Goal: Information Seeking & Learning: Learn about a topic

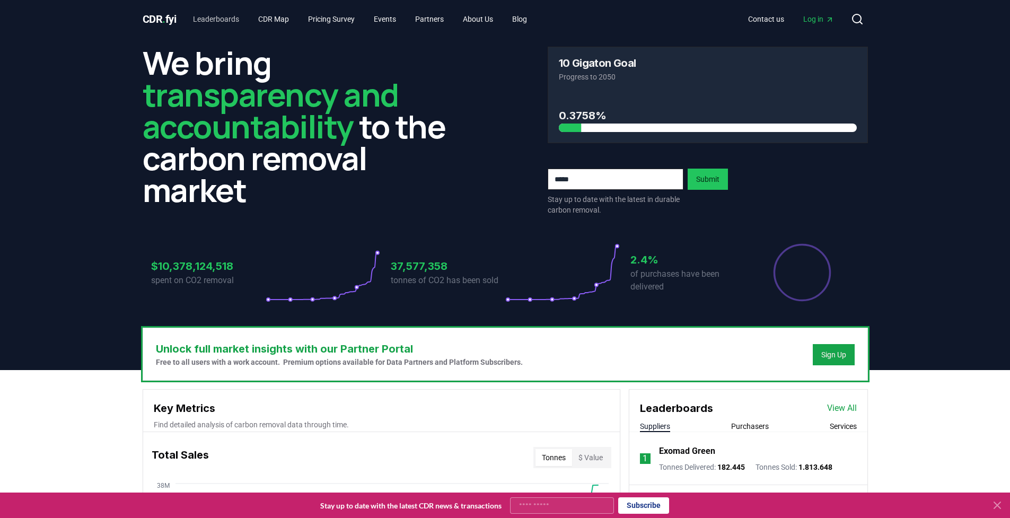
click at [223, 10] on link "Leaderboards" at bounding box center [216, 19] width 63 height 19
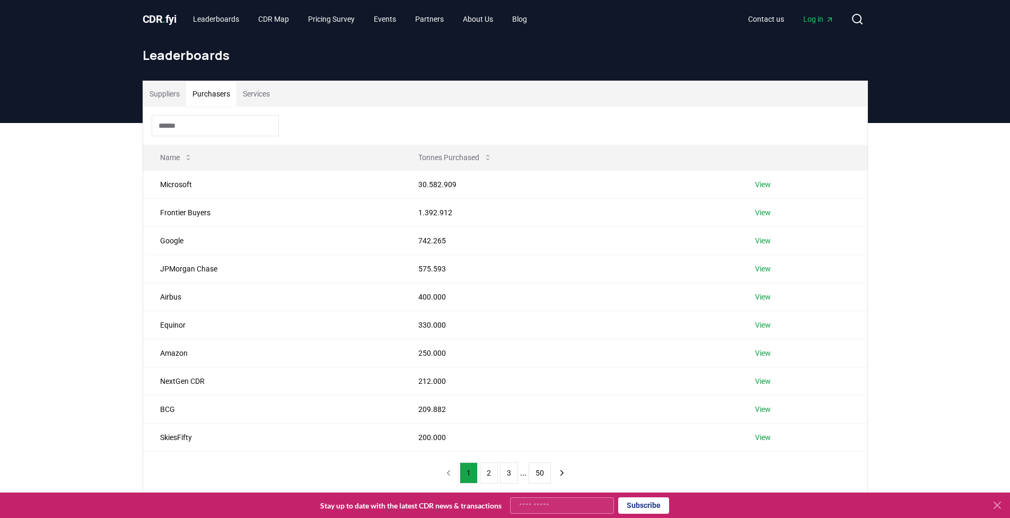
click at [229, 87] on button "Purchasers" at bounding box center [211, 93] width 50 height 25
click at [773, 185] on td "View" at bounding box center [802, 184] width 129 height 28
click at [767, 183] on link "View" at bounding box center [763, 184] width 16 height 11
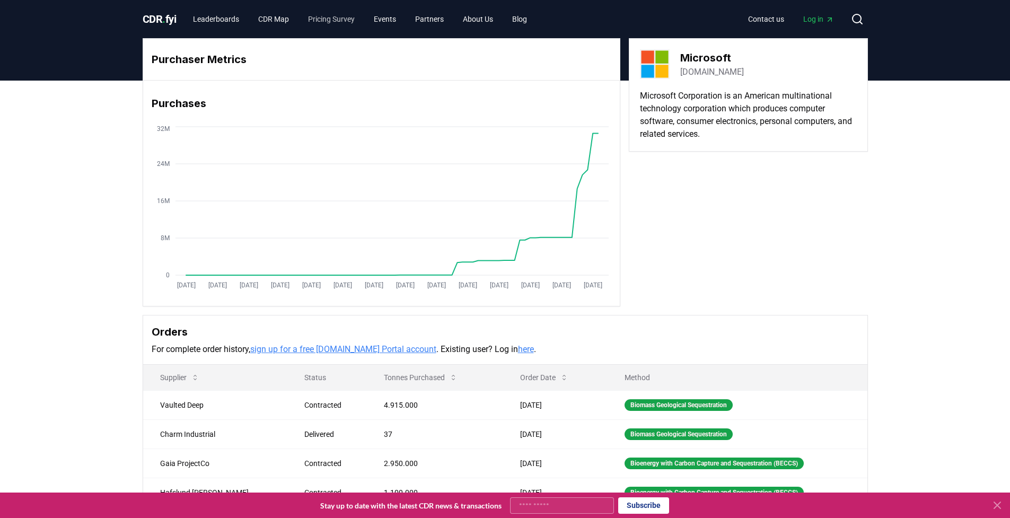
click at [340, 22] on link "Pricing Survey" at bounding box center [332, 19] width 64 height 19
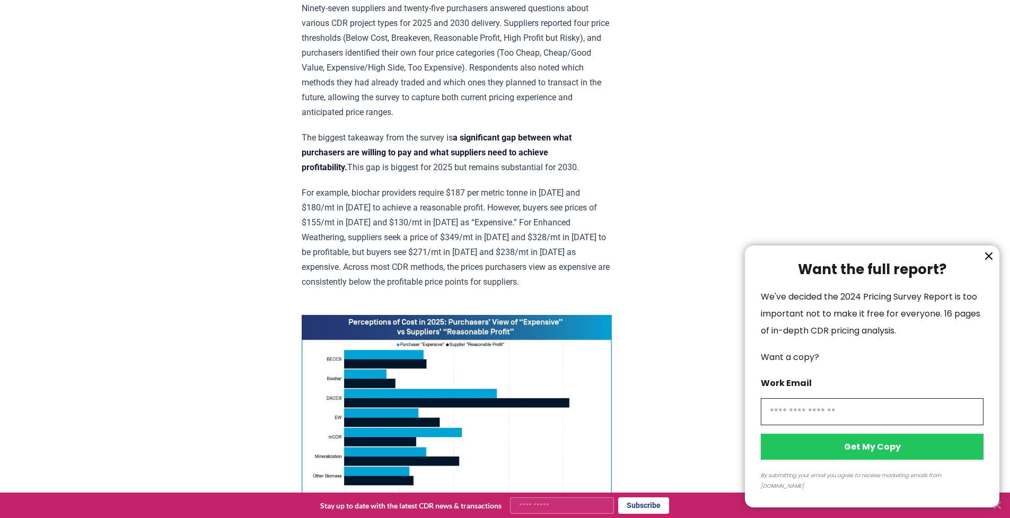
scroll to position [454, 0]
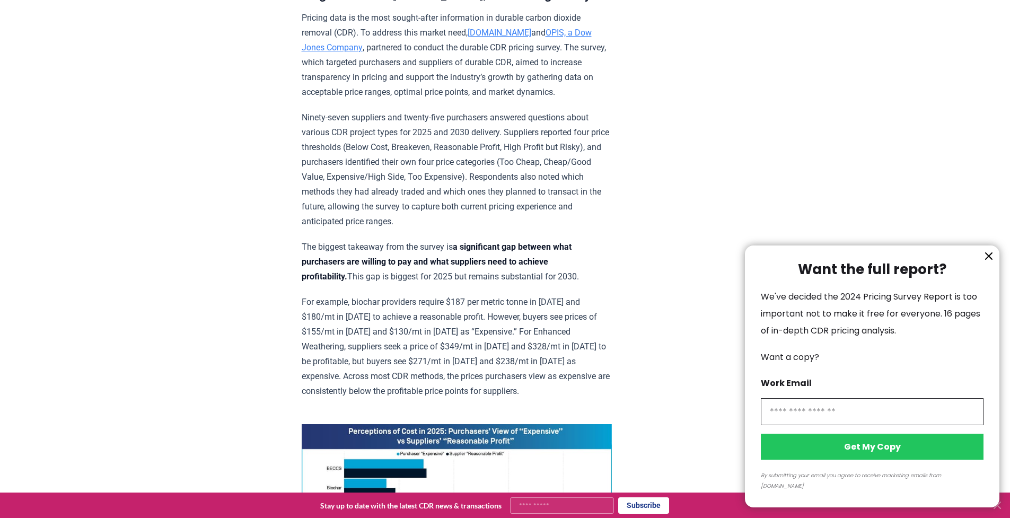
click at [988, 261] on icon "information" at bounding box center [988, 256] width 13 height 13
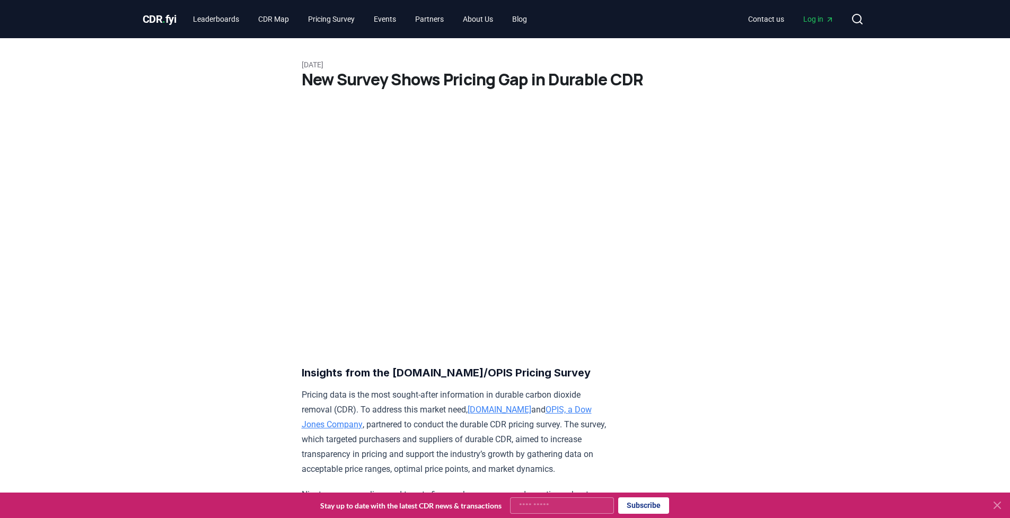
scroll to position [38, 0]
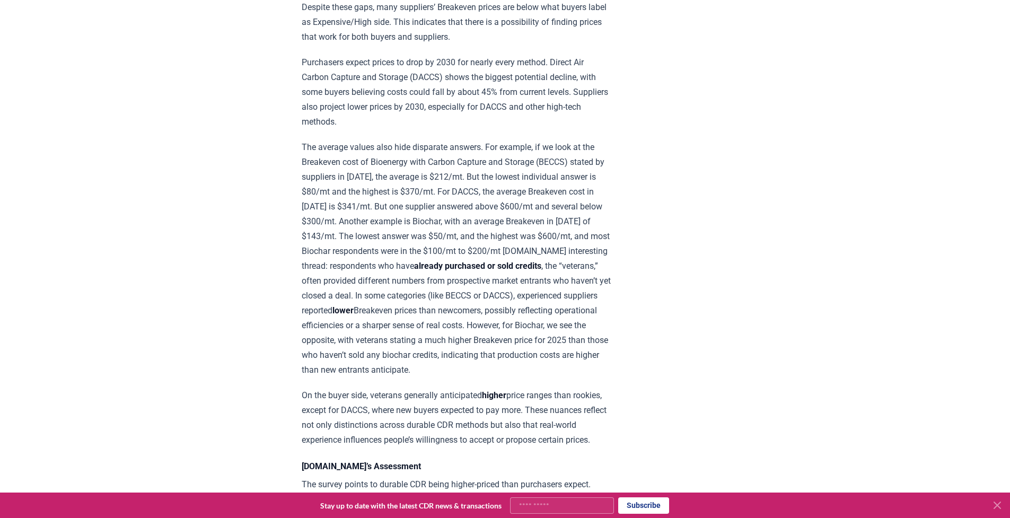
scroll to position [1028, 0]
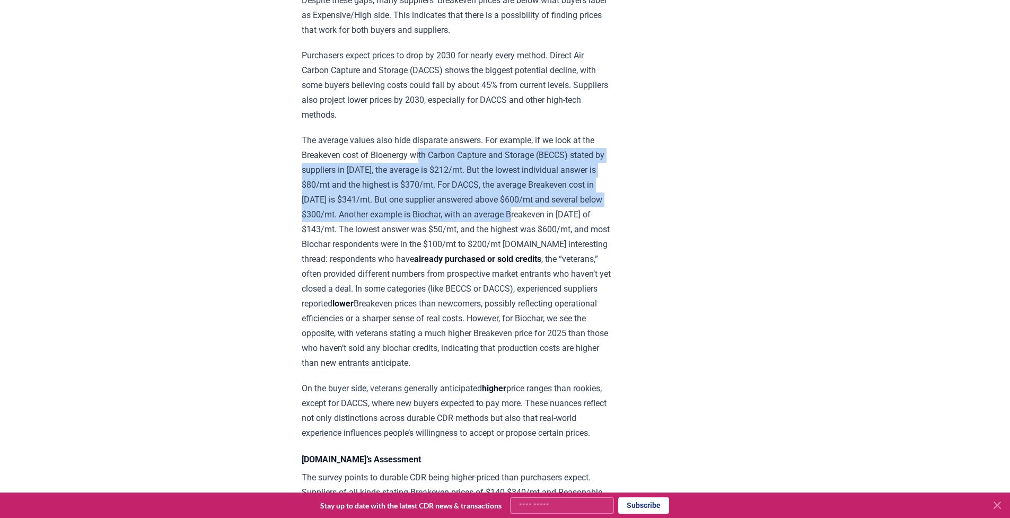
drag, startPoint x: 423, startPoint y: 162, endPoint x: 496, endPoint y: 222, distance: 94.2
click at [496, 223] on p "The average values also hide disparate answers. For example, if we look at the …" at bounding box center [457, 252] width 310 height 238
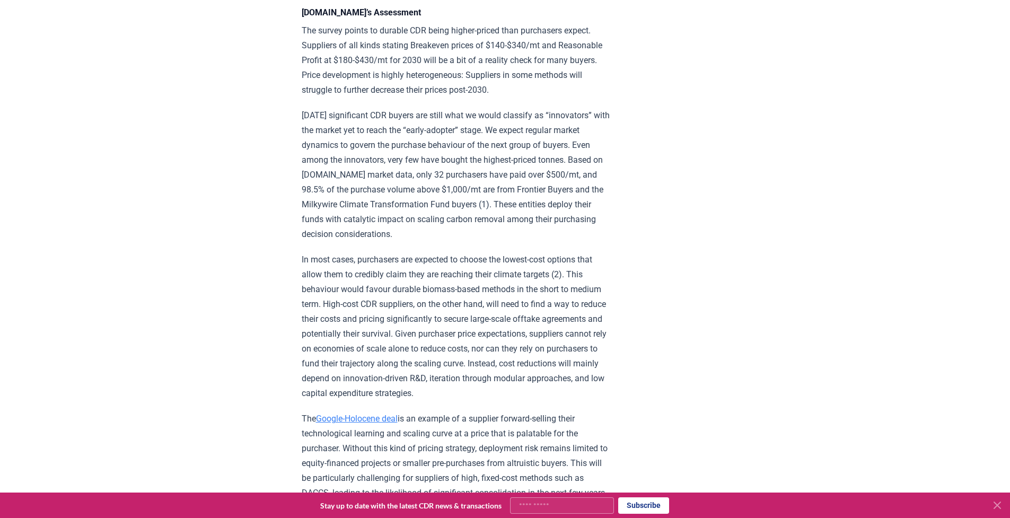
scroll to position [1420, 0]
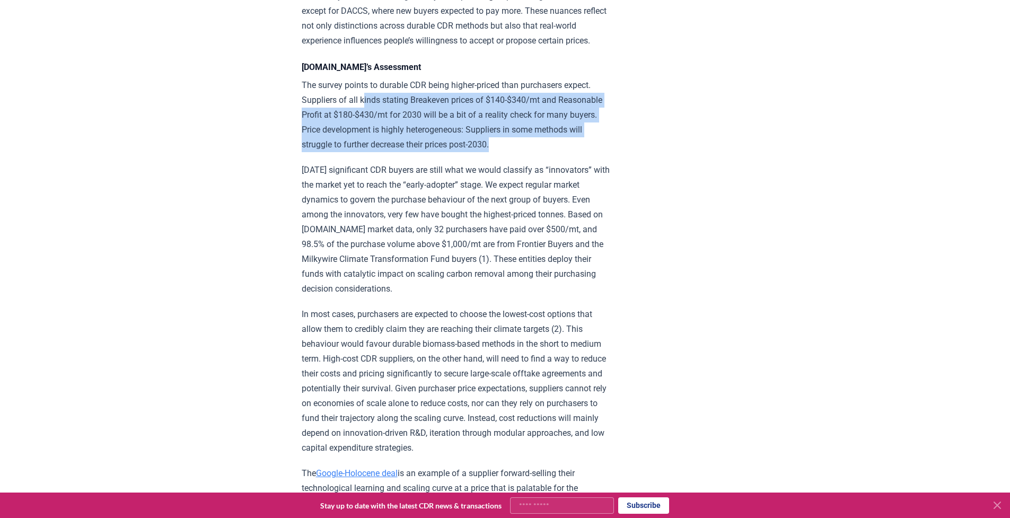
drag, startPoint x: 365, startPoint y: 90, endPoint x: 485, endPoint y: 135, distance: 127.8
click at [485, 135] on p "The survey points to durable CDR being higher-priced than purchasers expect. Su…" at bounding box center [457, 115] width 310 height 74
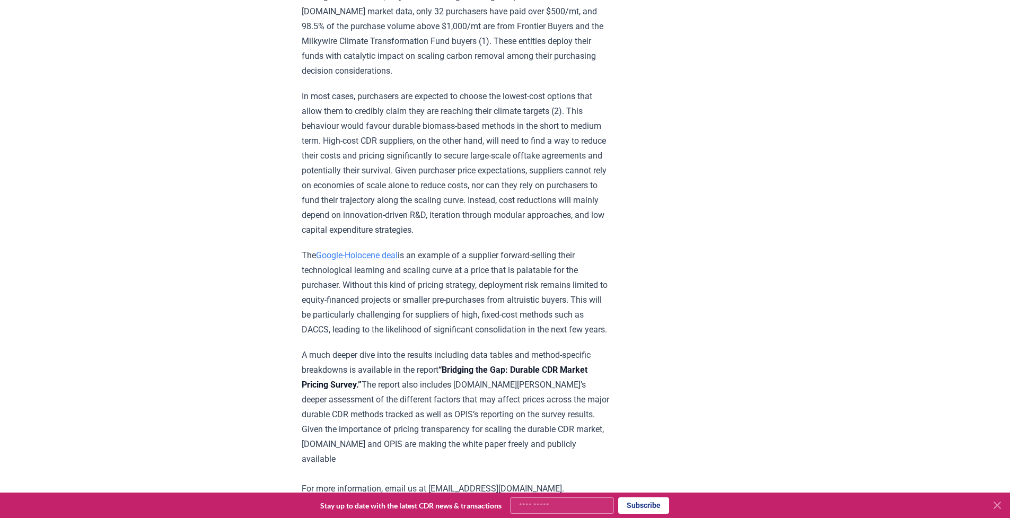
scroll to position [1645, 0]
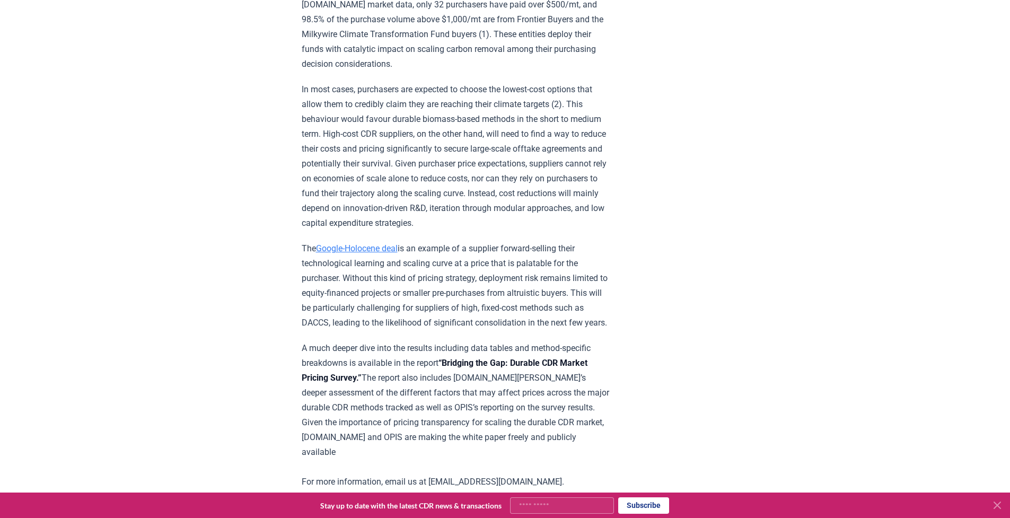
drag, startPoint x: 458, startPoint y: 214, endPoint x: 528, endPoint y: 289, distance: 102.4
click at [528, 289] on p "The Google-Holocene deal is an example of a supplier forward-selling their tech…" at bounding box center [457, 285] width 310 height 89
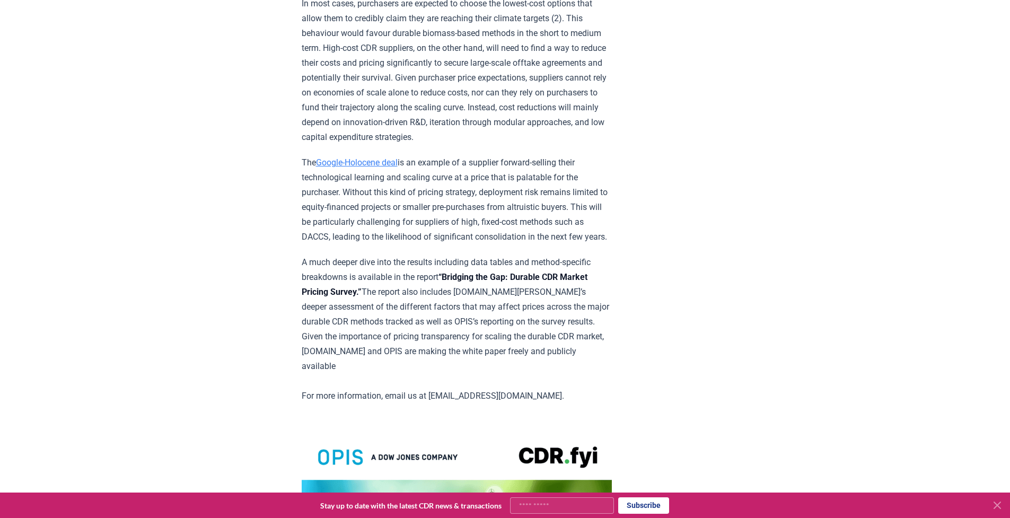
scroll to position [1744, 0]
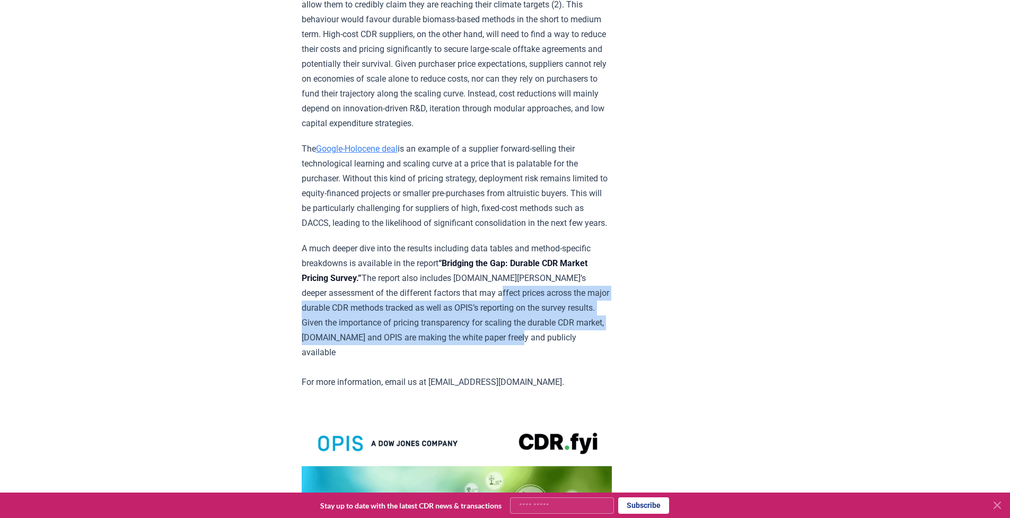
drag, startPoint x: 408, startPoint y: 256, endPoint x: 419, endPoint y: 308, distance: 53.1
click at [425, 305] on p "A much deeper dive into the results including data tables and method-specific b…" at bounding box center [457, 315] width 310 height 148
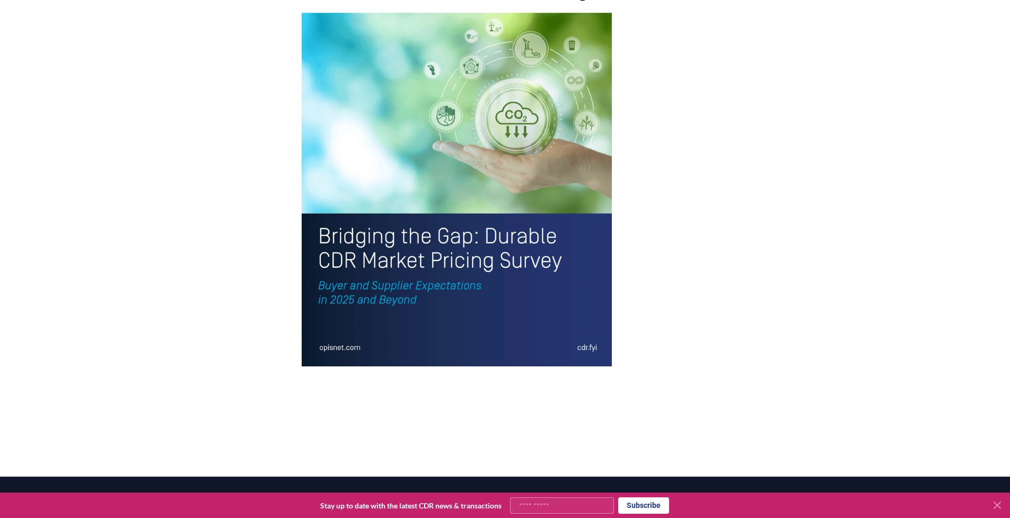
scroll to position [2293, 0]
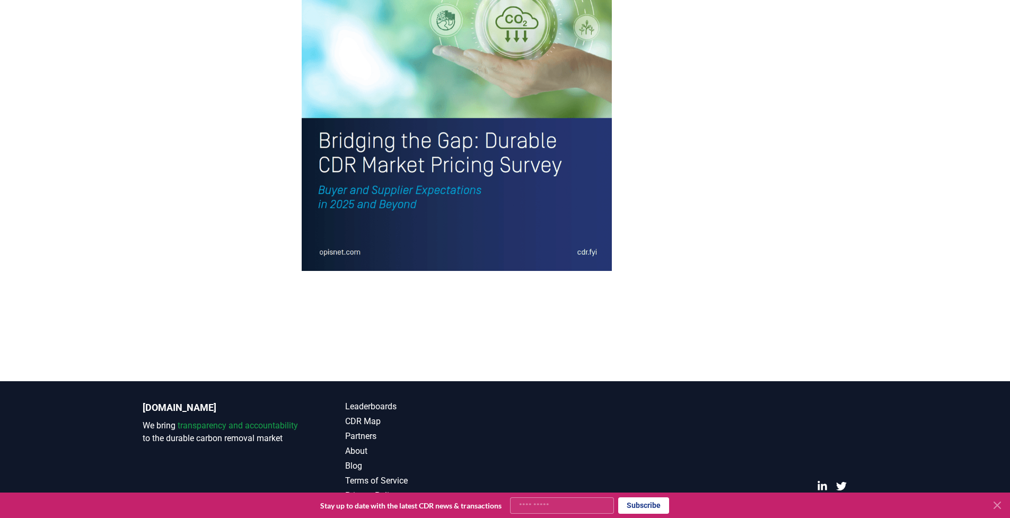
click at [473, 235] on img at bounding box center [457, 68] width 310 height 405
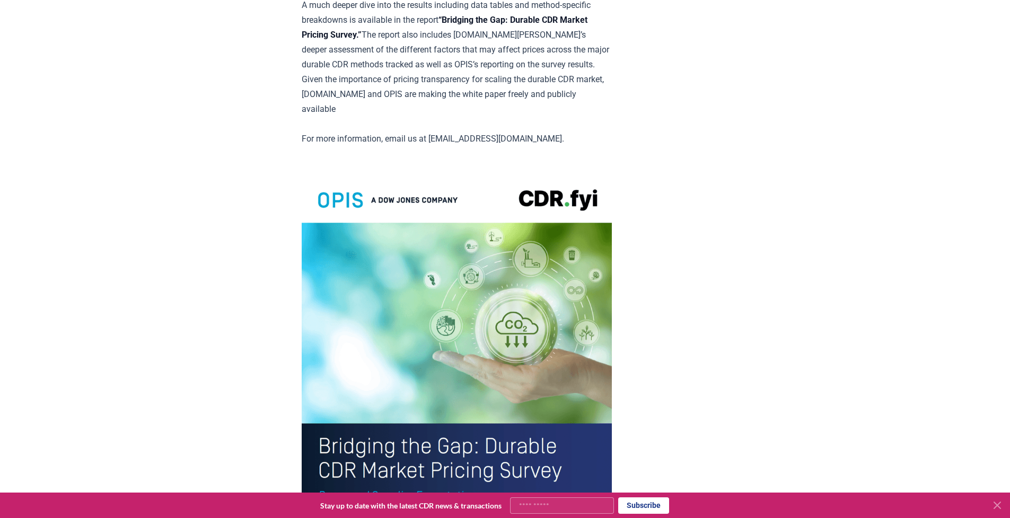
click at [473, 235] on img at bounding box center [457, 374] width 310 height 405
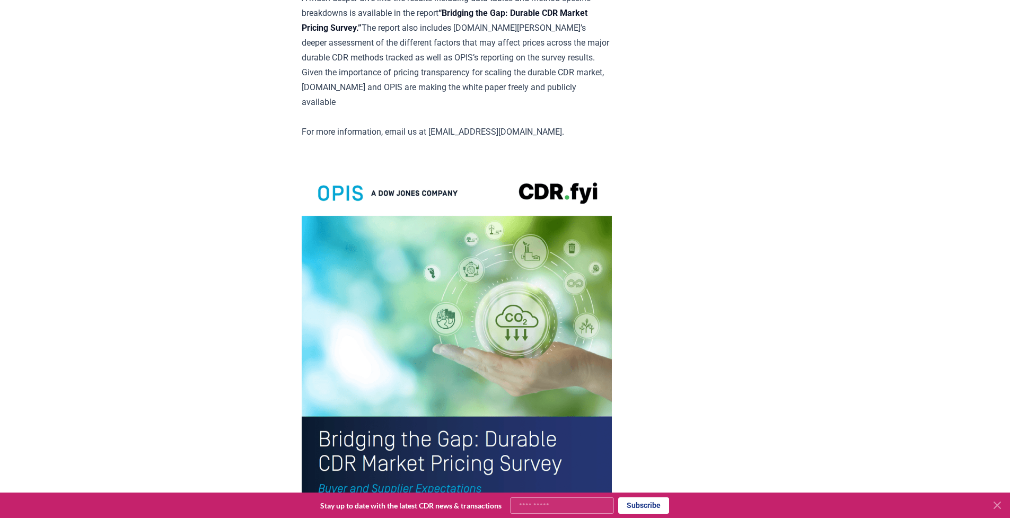
click at [473, 235] on img at bounding box center [457, 367] width 310 height 405
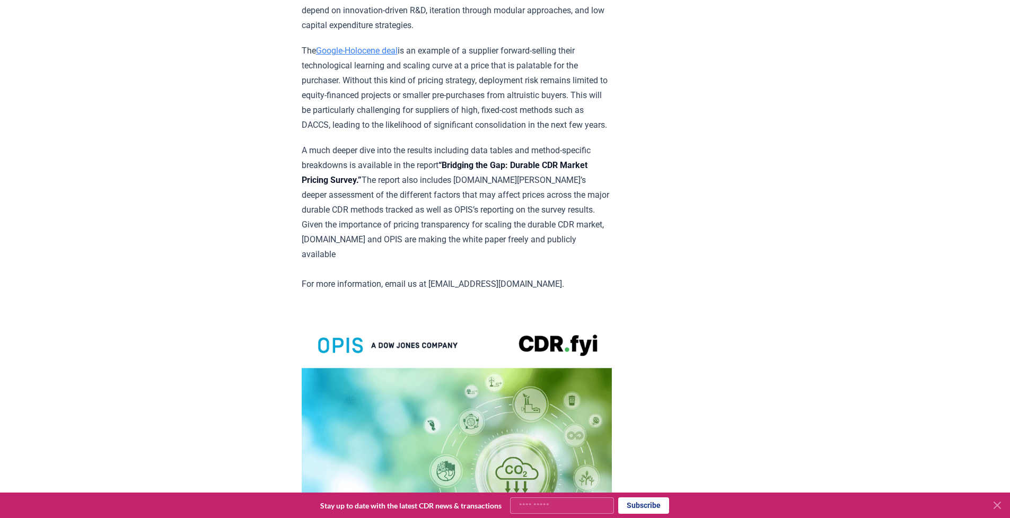
scroll to position [1788, 0]
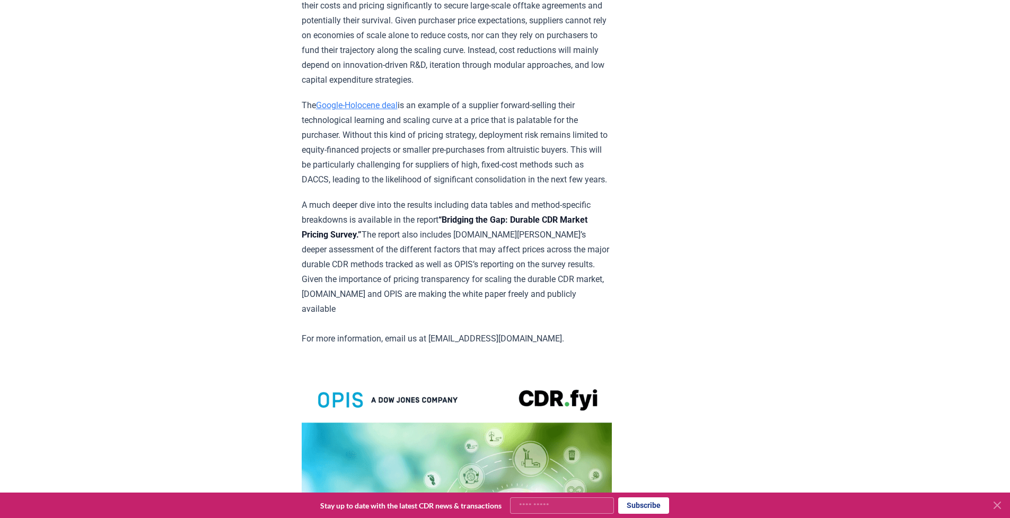
click at [476, 215] on strong "“Bridging the Gap: Durable CDR Market Pricing Survey.”" at bounding box center [445, 227] width 286 height 25
click at [514, 215] on strong "“Bridging the Gap: Durable CDR Market Pricing Survey.”" at bounding box center [445, 227] width 286 height 25
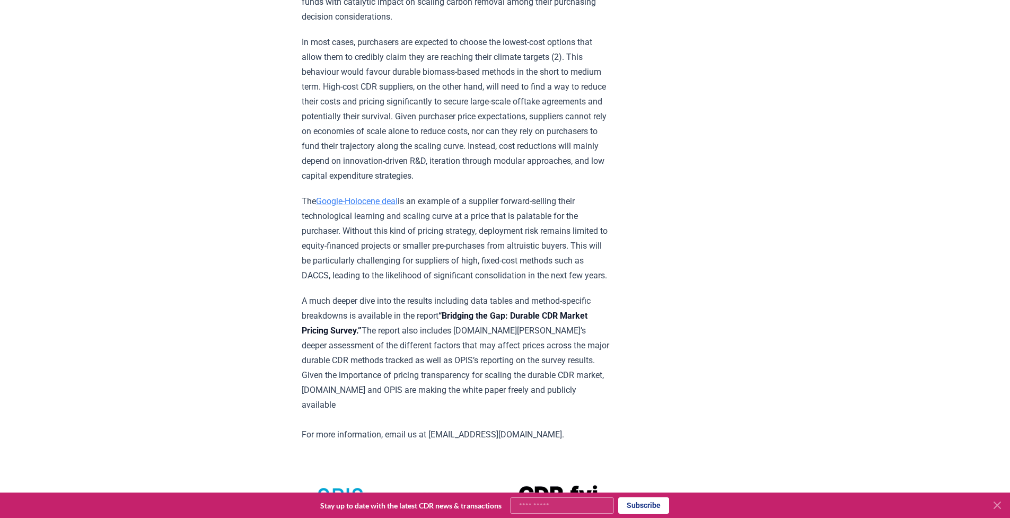
scroll to position [1763, 0]
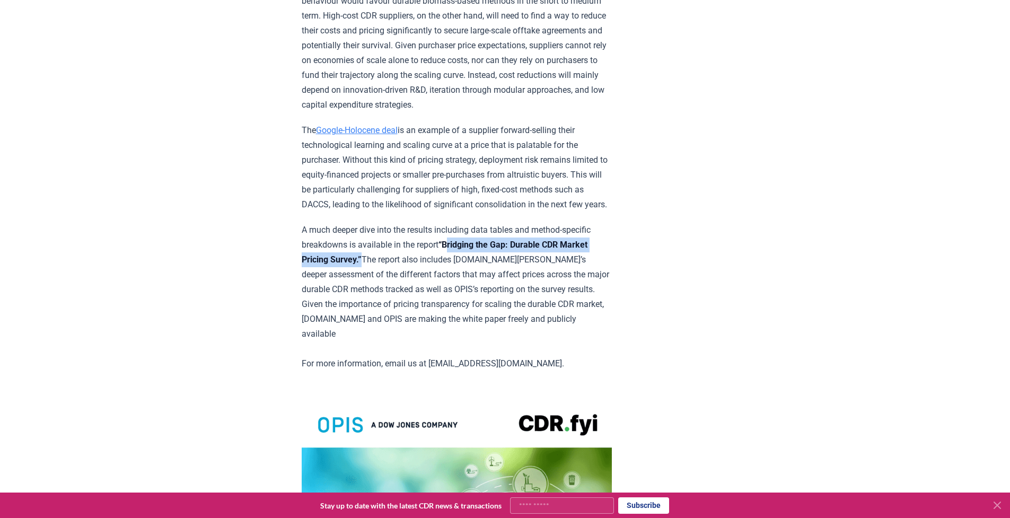
drag, startPoint x: 450, startPoint y: 208, endPoint x: 330, endPoint y: 213, distance: 119.4
click at [330, 223] on p "A much deeper dive into the results including data tables and method-specific b…" at bounding box center [457, 297] width 310 height 148
copy strong "Bridging the Gap: Durable CDR Market Pricing Survey."
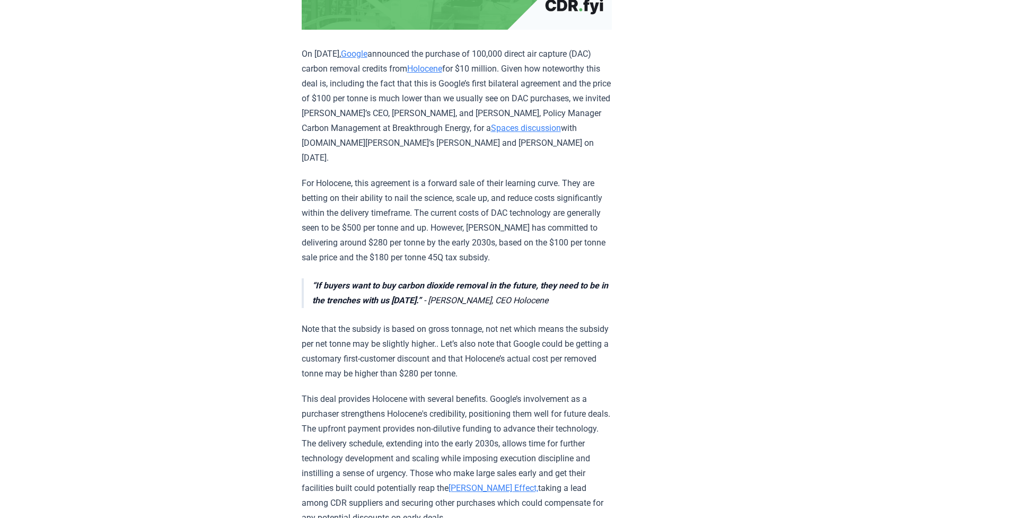
scroll to position [324, 0]
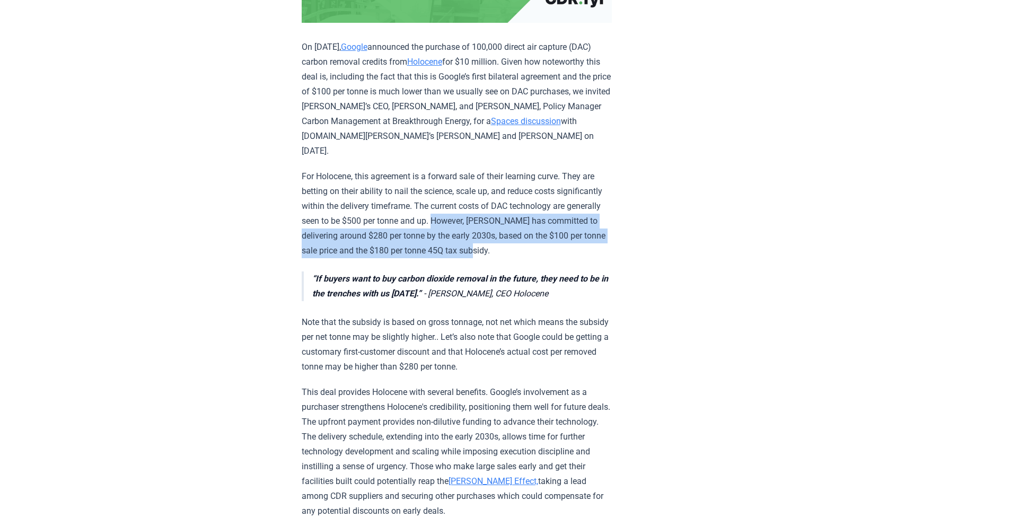
drag, startPoint x: 377, startPoint y: 225, endPoint x: 405, endPoint y: 256, distance: 41.3
click at [405, 256] on p "For Holocene, this agreement is a forward sale of their learning curve. They ar…" at bounding box center [457, 213] width 310 height 89
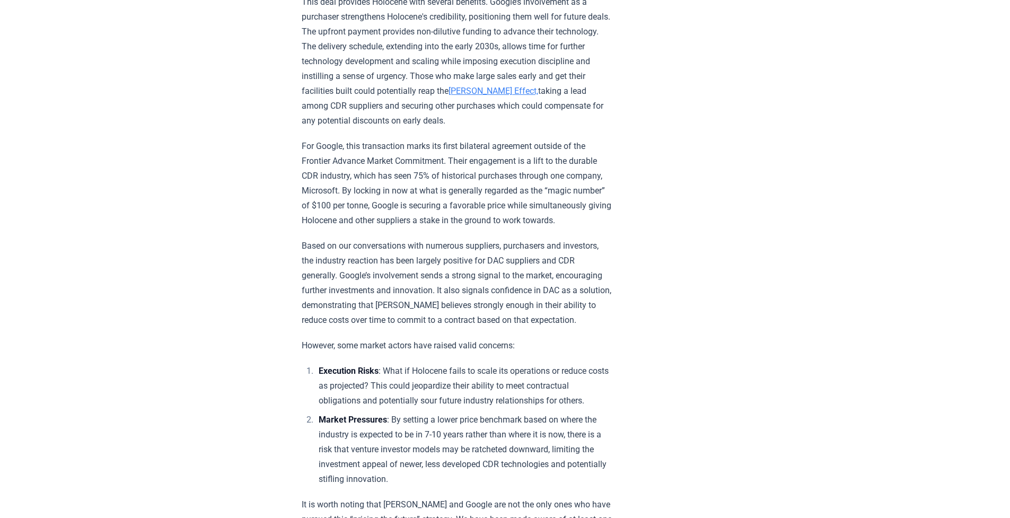
scroll to position [772, 0]
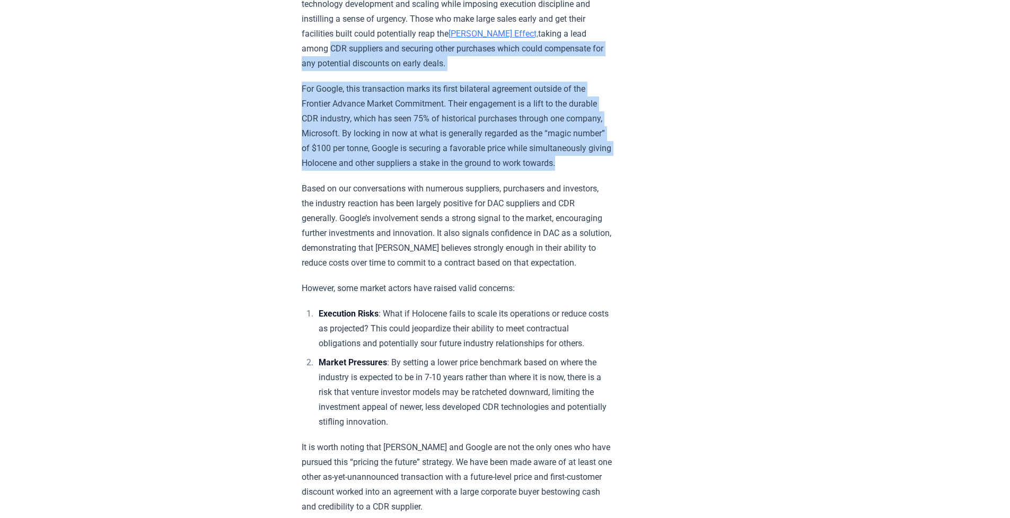
drag, startPoint x: 478, startPoint y: 40, endPoint x: 517, endPoint y: 151, distance: 117.6
click at [517, 151] on div "On [DATE], Google announced the purchase of 100,000 direct air capture (DAC) ca…" at bounding box center [457, 63] width 310 height 1441
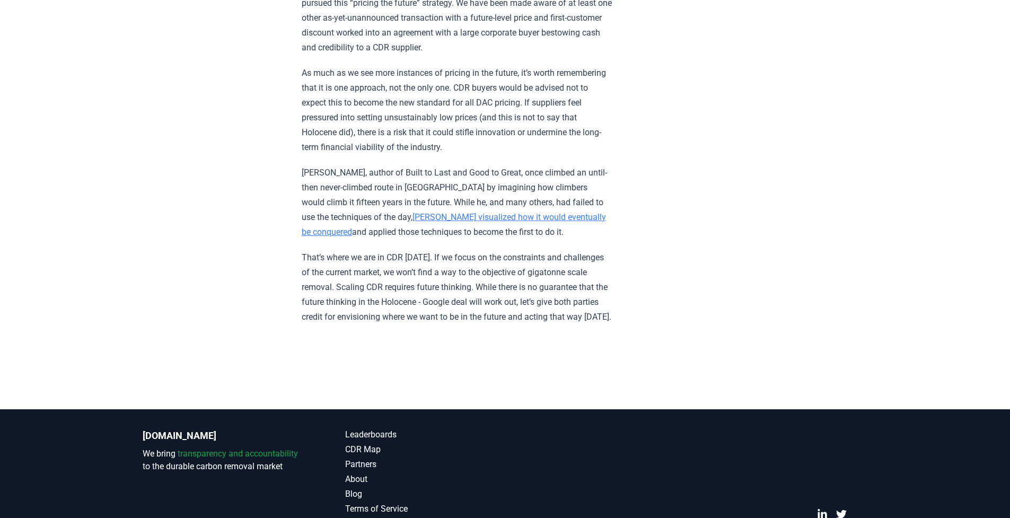
scroll to position [1238, 0]
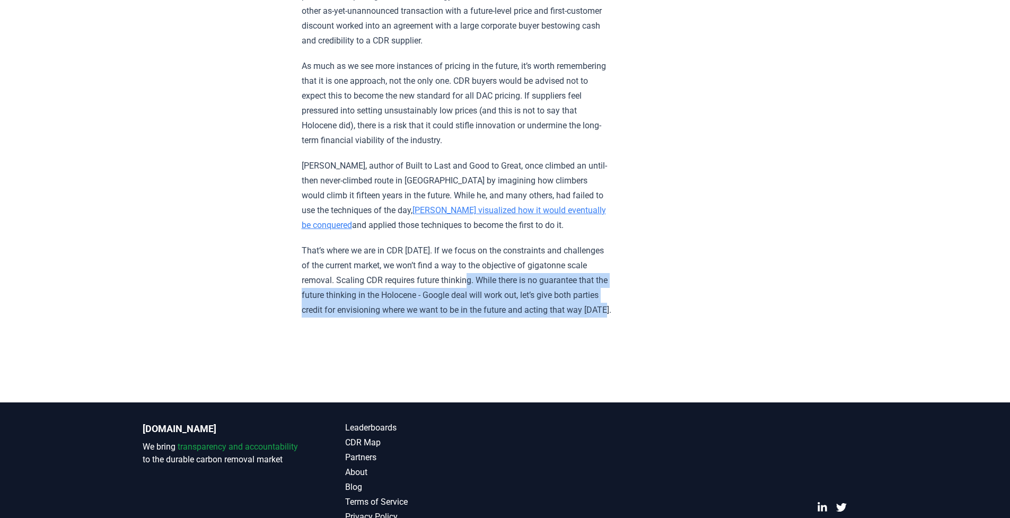
drag, startPoint x: 410, startPoint y: 256, endPoint x: 508, endPoint y: 283, distance: 101.7
click at [508, 283] on p "That’s where we are in CDR today. If we focus on the constraints and challenges…" at bounding box center [457, 280] width 310 height 74
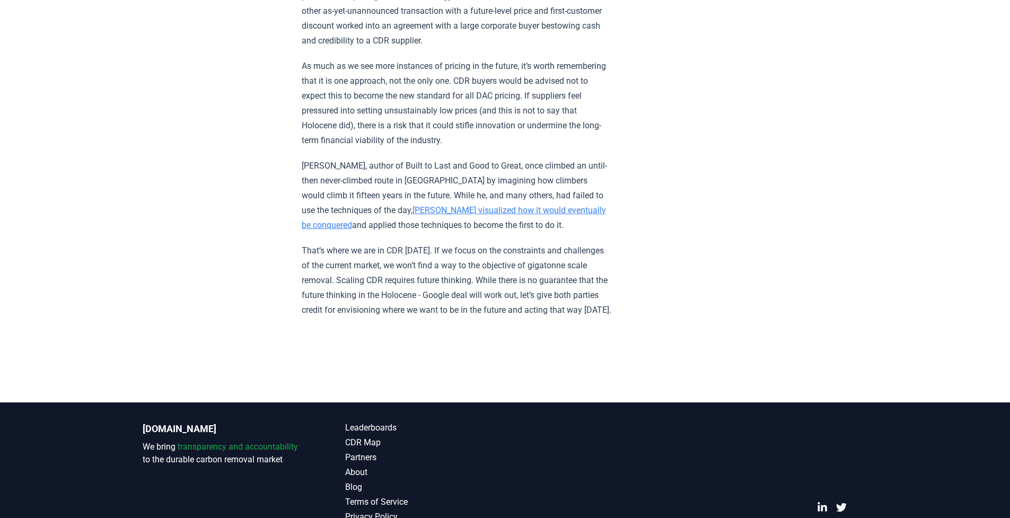
click at [504, 283] on p "That’s where we are in CDR today. If we focus on the constraints and challenges…" at bounding box center [457, 280] width 310 height 74
